Goal: Obtain resource: Obtain resource

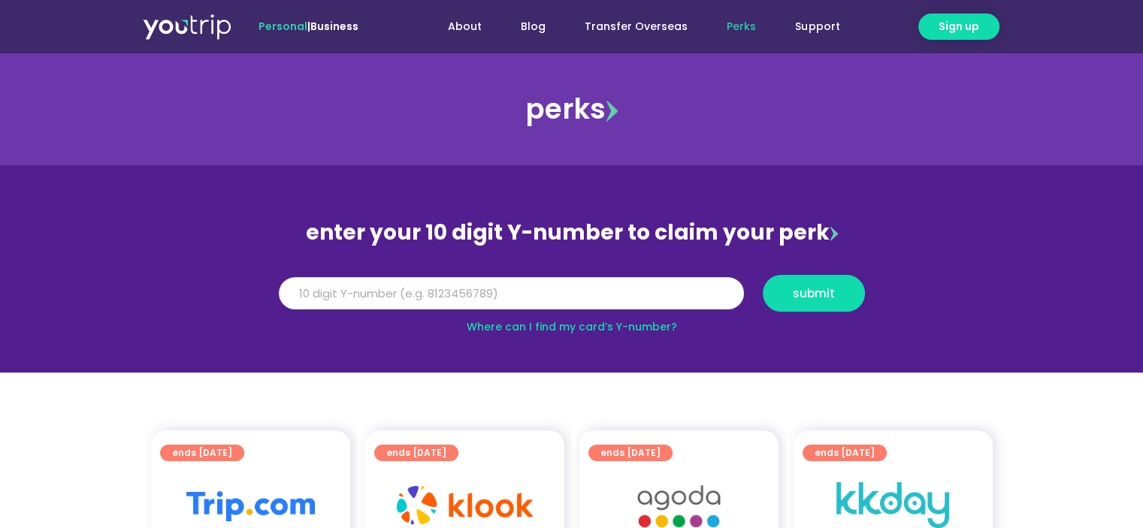
click at [304, 289] on input "Y Number" at bounding box center [511, 293] width 465 height 33
type input "8175443208"
click at [825, 294] on span "submit" at bounding box center [814, 293] width 42 height 11
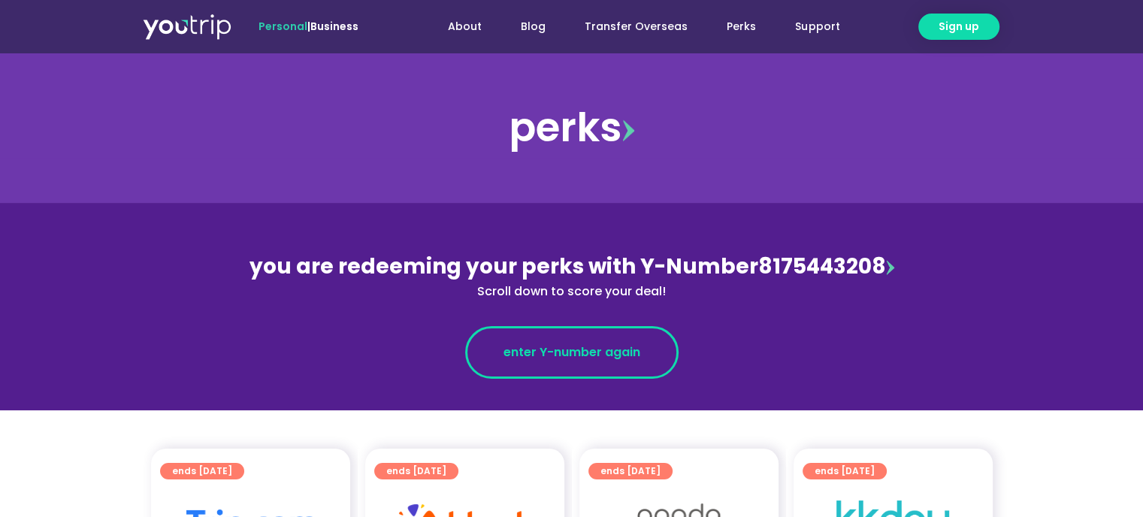
click at [620, 360] on span "enter Y-number again" at bounding box center [572, 353] width 137 height 18
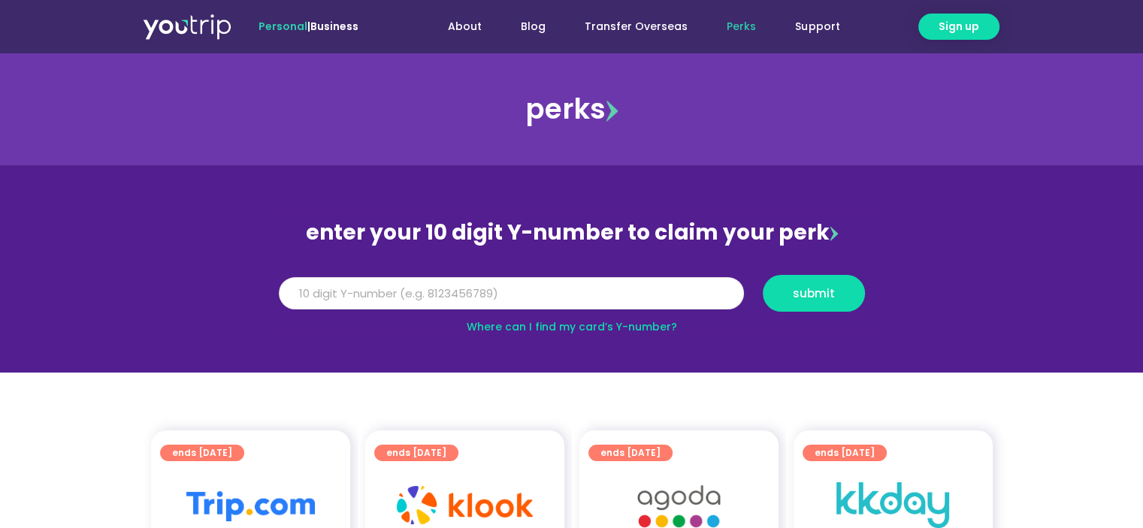
click at [348, 293] on input "Y Number" at bounding box center [511, 293] width 465 height 33
type input "8175443208"
click at [787, 296] on span "submit" at bounding box center [814, 293] width 77 height 11
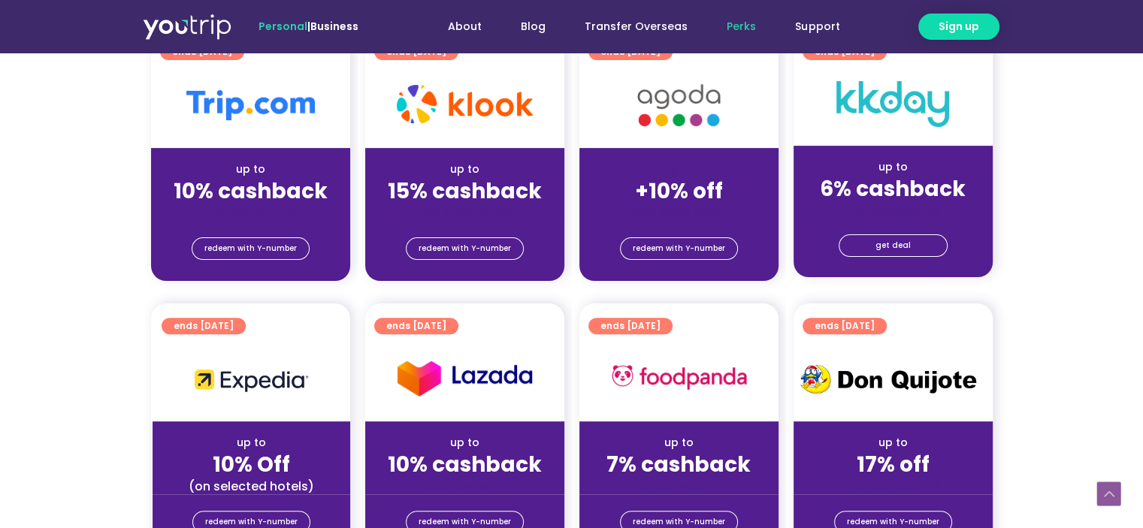
scroll to position [601, 0]
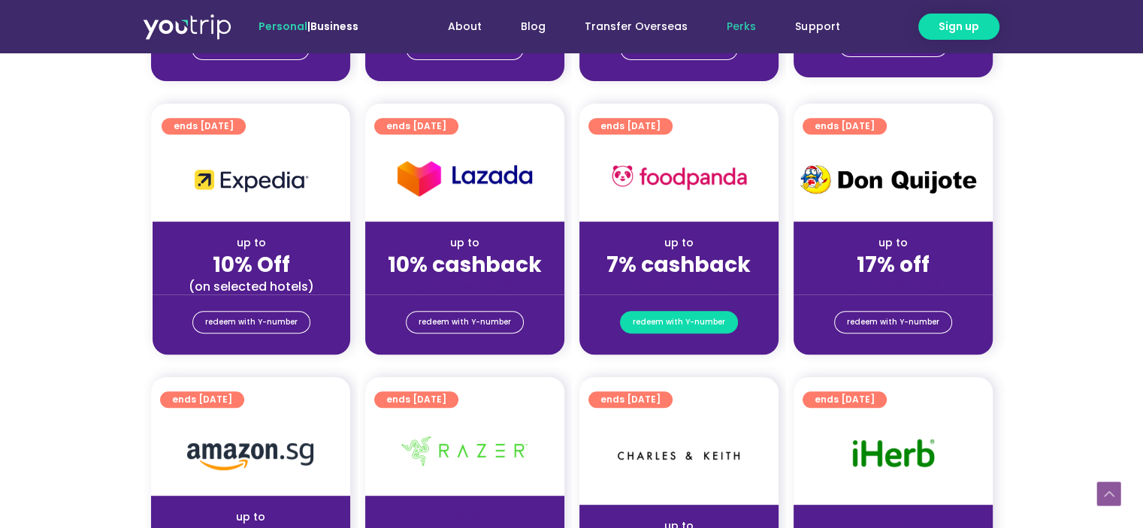
click at [682, 326] on span "redeem with Y-number" at bounding box center [679, 322] width 92 height 21
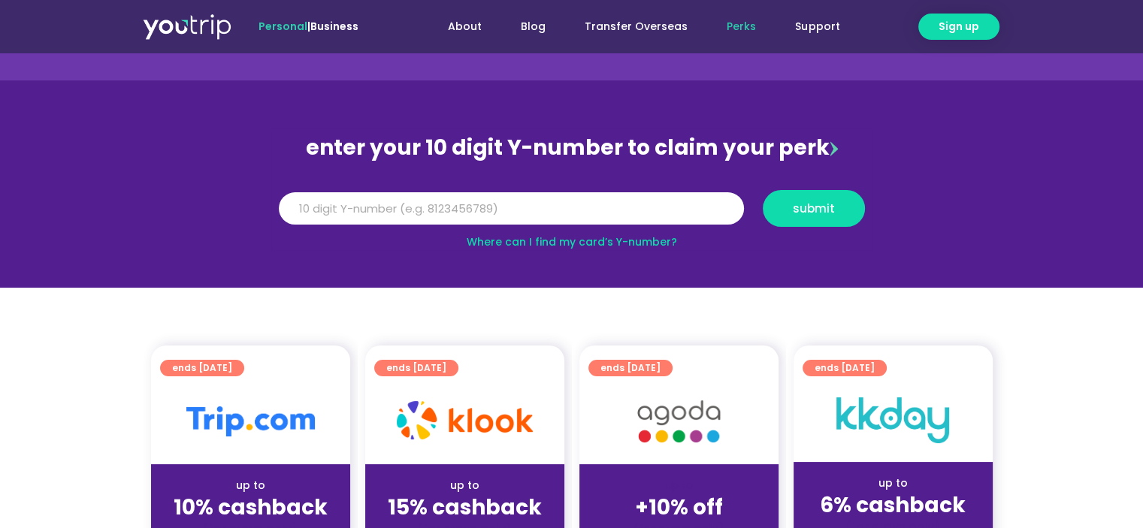
scroll to position [79, 0]
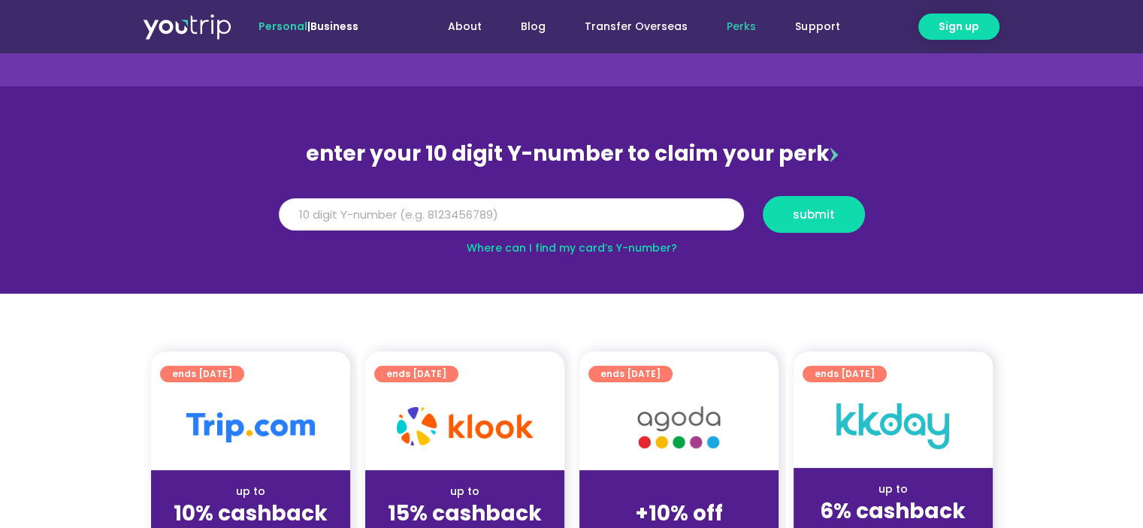
click at [327, 216] on input "Y Number" at bounding box center [511, 214] width 465 height 33
type input "8175443208"
click at [822, 210] on span "submit" at bounding box center [814, 214] width 42 height 11
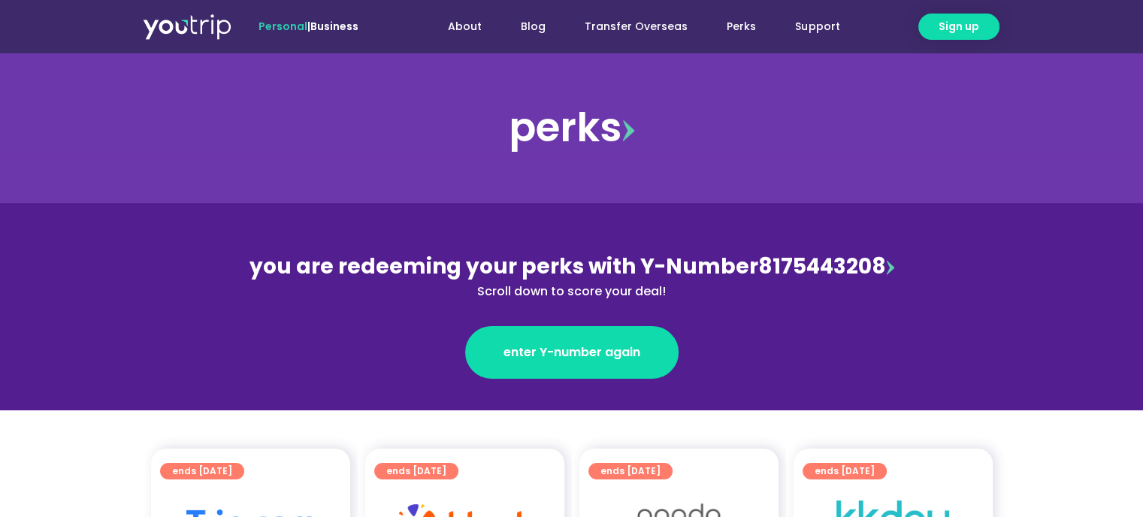
click at [887, 266] on img at bounding box center [890, 267] width 8 height 15
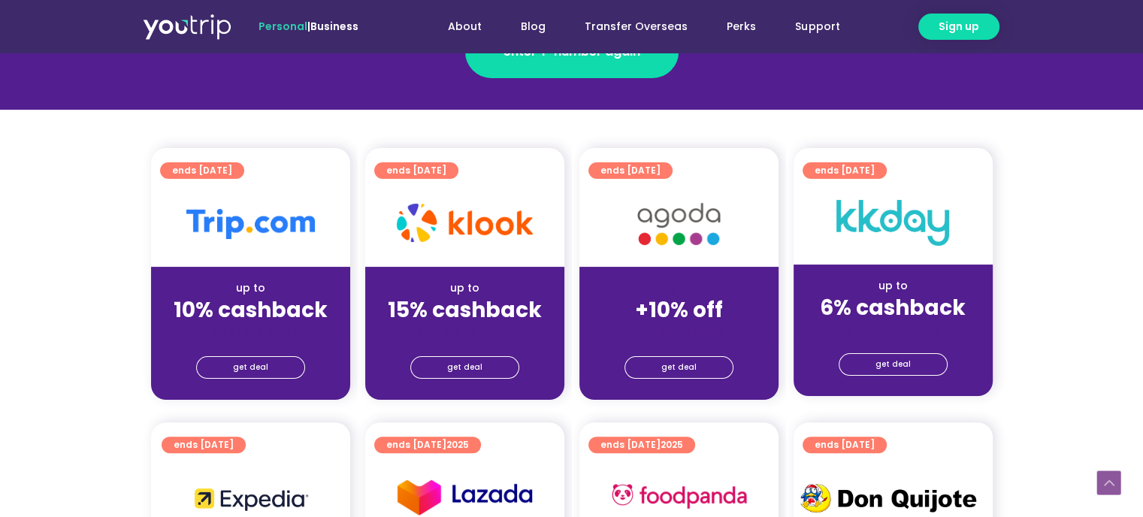
scroll to position [601, 0]
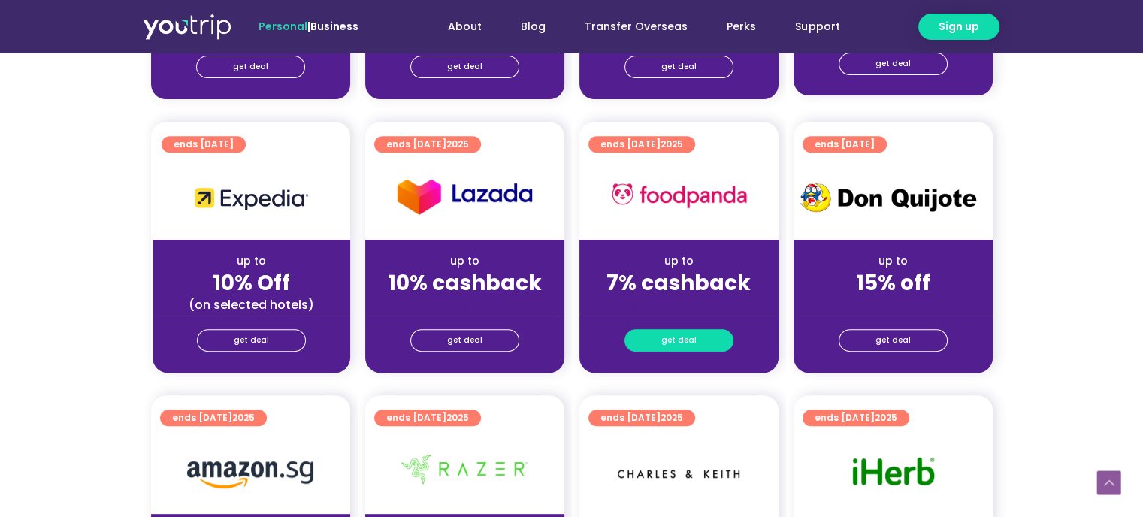
click at [689, 341] on span "get deal" at bounding box center [679, 340] width 35 height 21
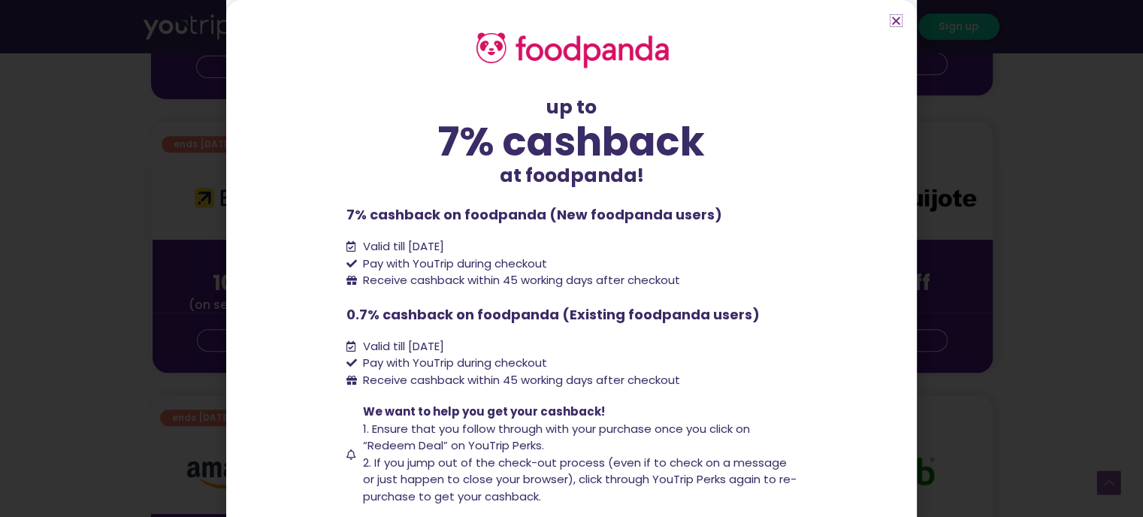
scroll to position [91, 0]
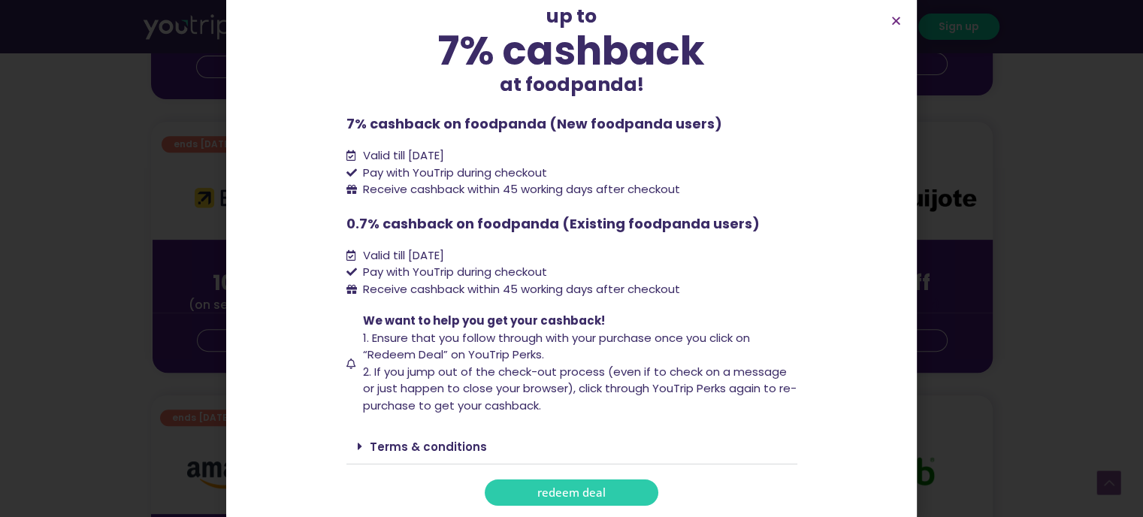
click at [559, 493] on span "redeem deal" at bounding box center [571, 492] width 68 height 11
